Goal: Task Accomplishment & Management: Manage account settings

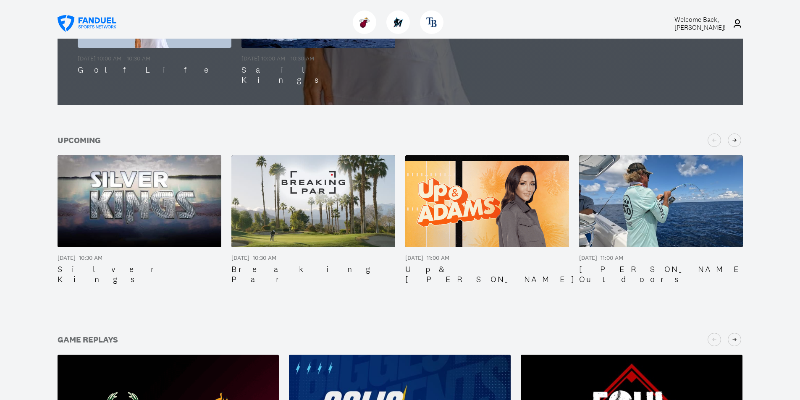
scroll to position [294, 0]
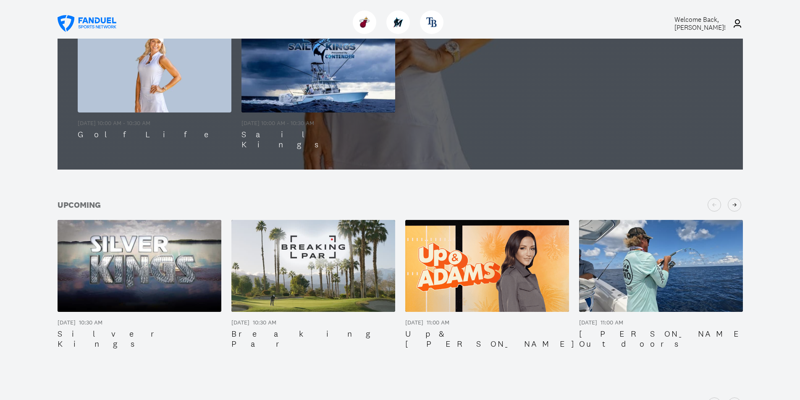
click at [714, 26] on span "Welcome Back, [PERSON_NAME] !" at bounding box center [699, 23] width 51 height 17
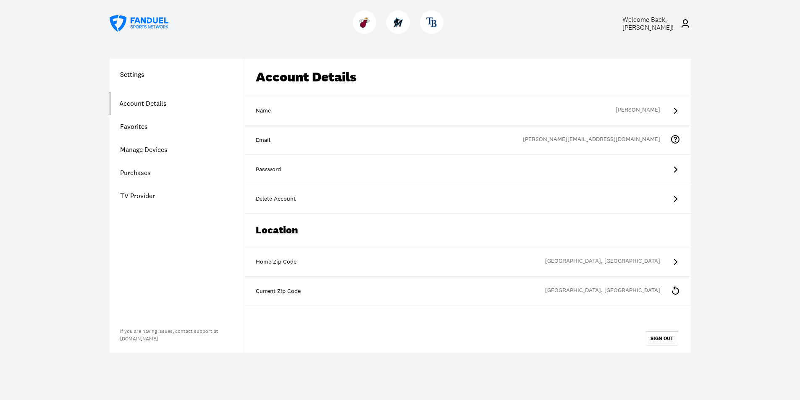
click at [125, 171] on link "Purchases" at bounding box center [177, 172] width 135 height 23
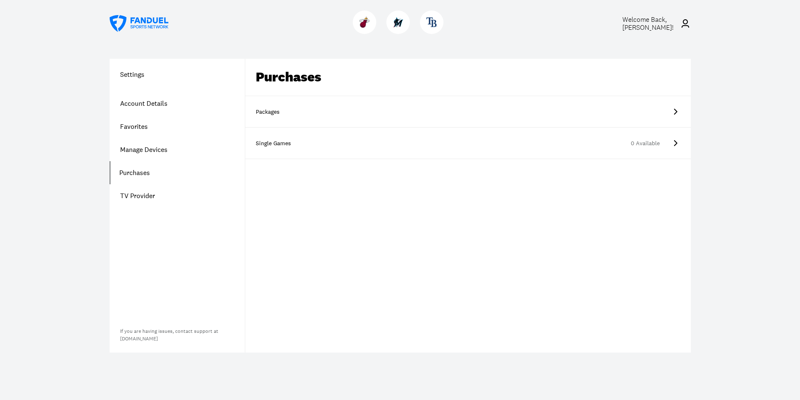
click at [276, 114] on div "Packages" at bounding box center [277, 112] width 42 height 8
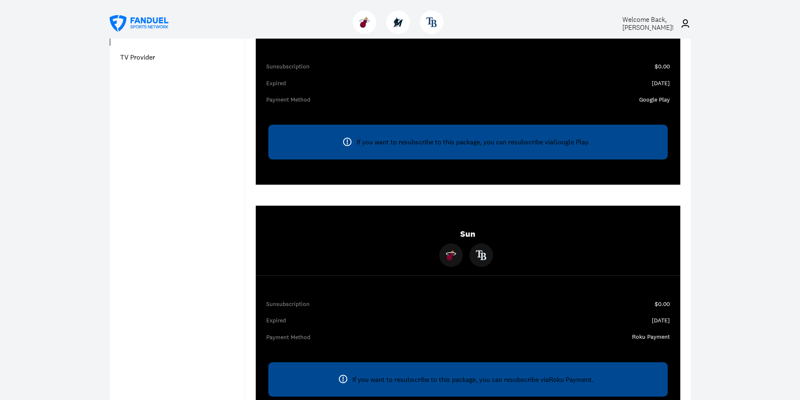
scroll to position [126, 0]
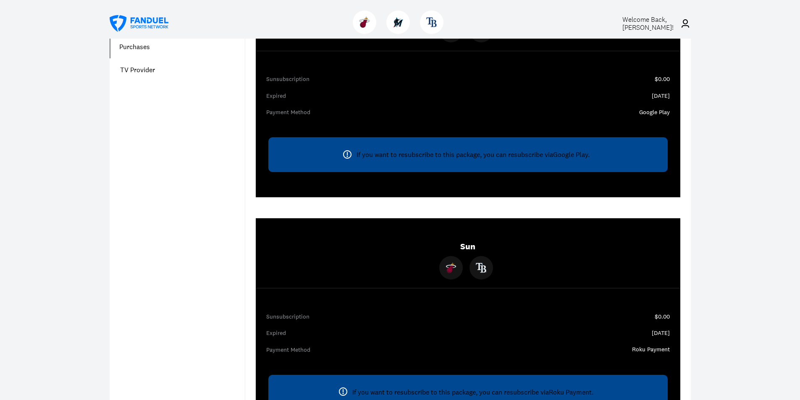
click at [588, 156] on div "If you want to resubscribe to this package, you can resubscribe via Google Play…" at bounding box center [467, 154] width 399 height 34
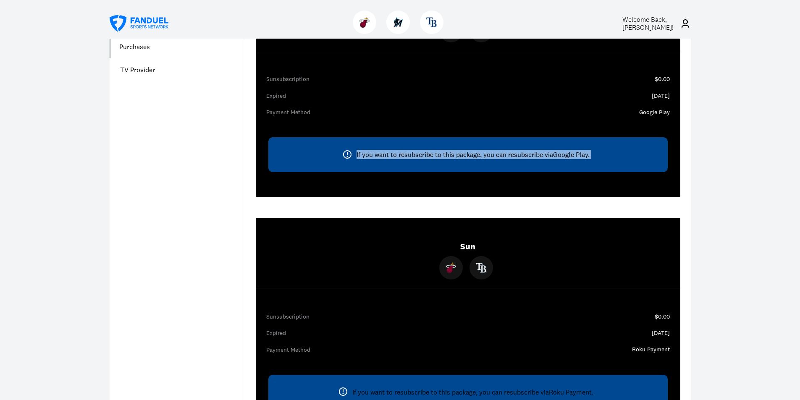
click at [588, 156] on div "If you want to resubscribe to this package, you can resubscribe via Google Play…" at bounding box center [467, 154] width 399 height 34
click at [458, 157] on div "If you want to resubscribe to this package, you can resubscribe via Google Play…" at bounding box center [467, 154] width 399 height 34
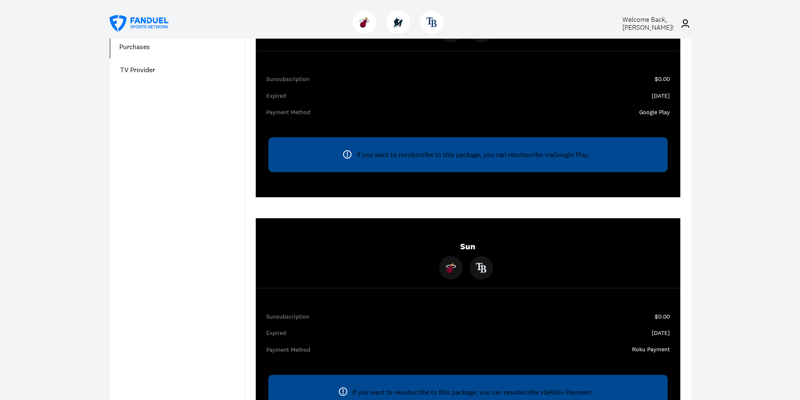
click at [345, 155] on icon at bounding box center [347, 154] width 10 height 10
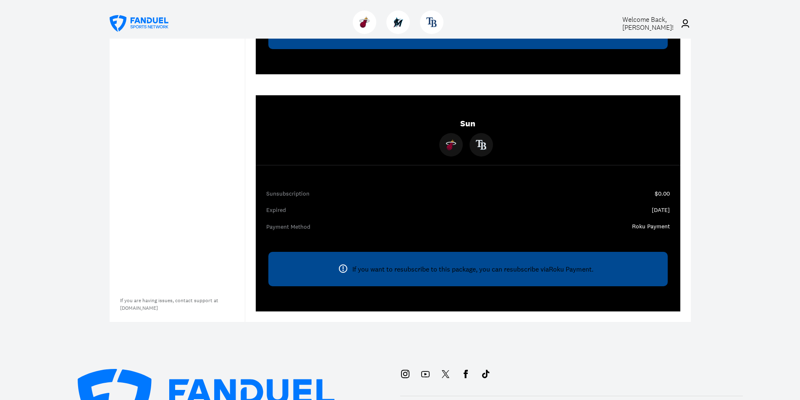
scroll to position [84, 0]
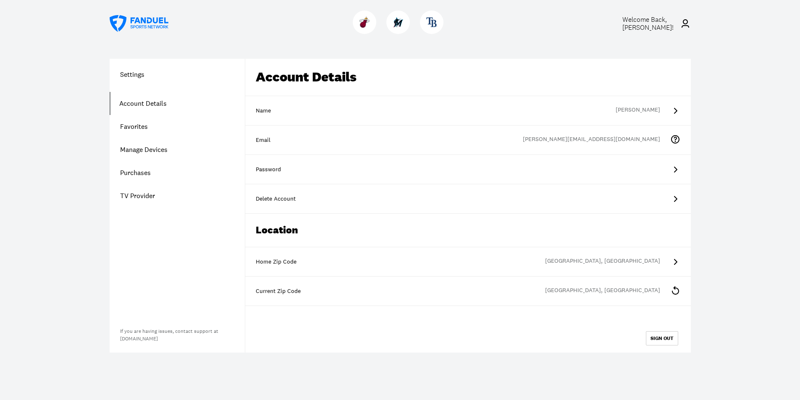
click at [133, 178] on link "Purchases" at bounding box center [177, 172] width 135 height 23
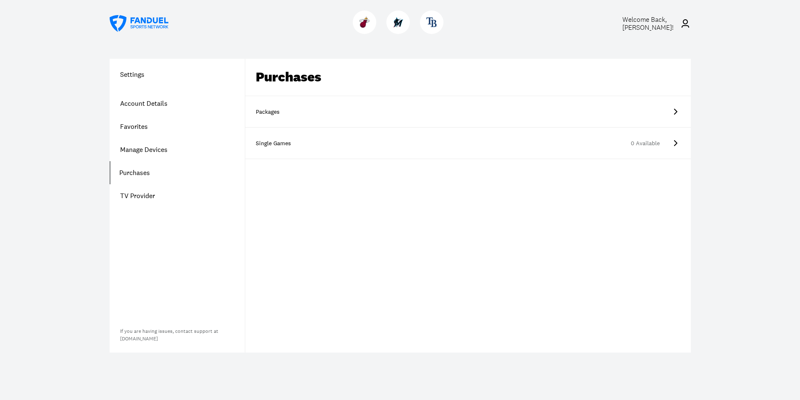
click at [305, 150] on link "Single Games 0 Available" at bounding box center [467, 143] width 445 height 31
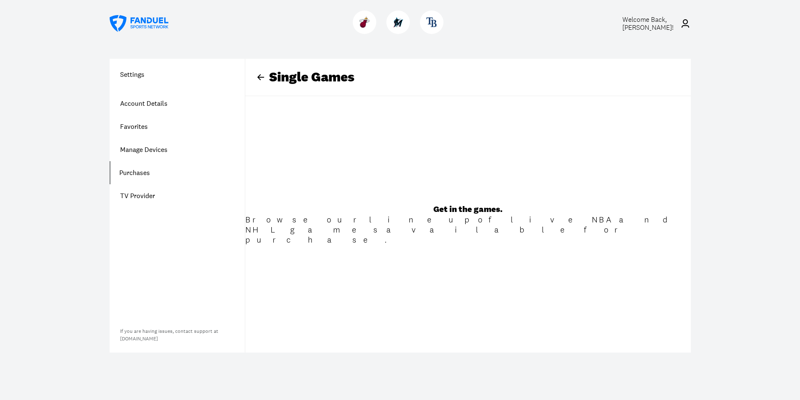
click at [129, 79] on h1 "Settings" at bounding box center [177, 74] width 135 height 10
click at [134, 73] on h1 "Settings" at bounding box center [177, 74] width 135 height 10
click at [664, 27] on span "Welcome Back, [PERSON_NAME] !" at bounding box center [647, 23] width 51 height 17
